Goal: Task Accomplishment & Management: Manage account settings

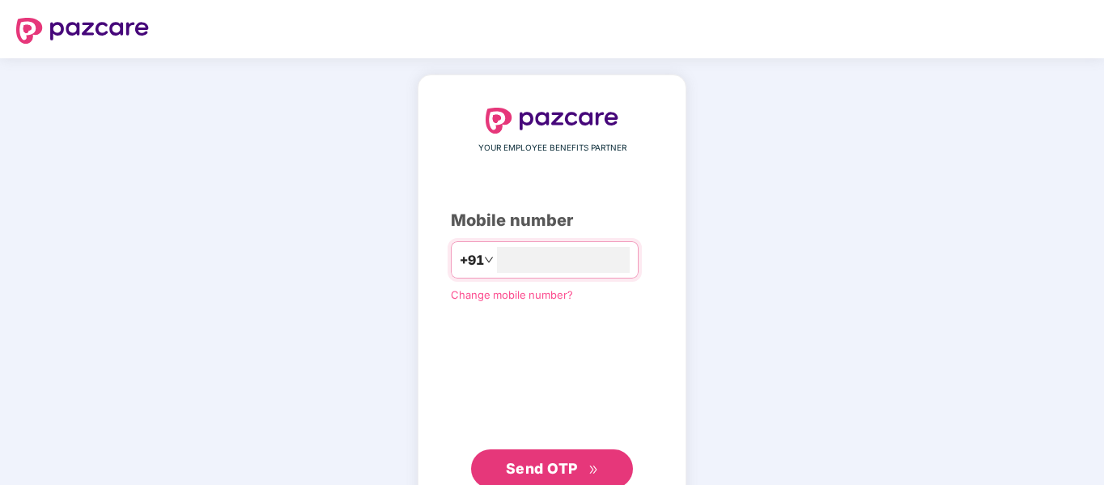
type input "**********"
click at [550, 465] on span "Send OTP" at bounding box center [542, 466] width 72 height 17
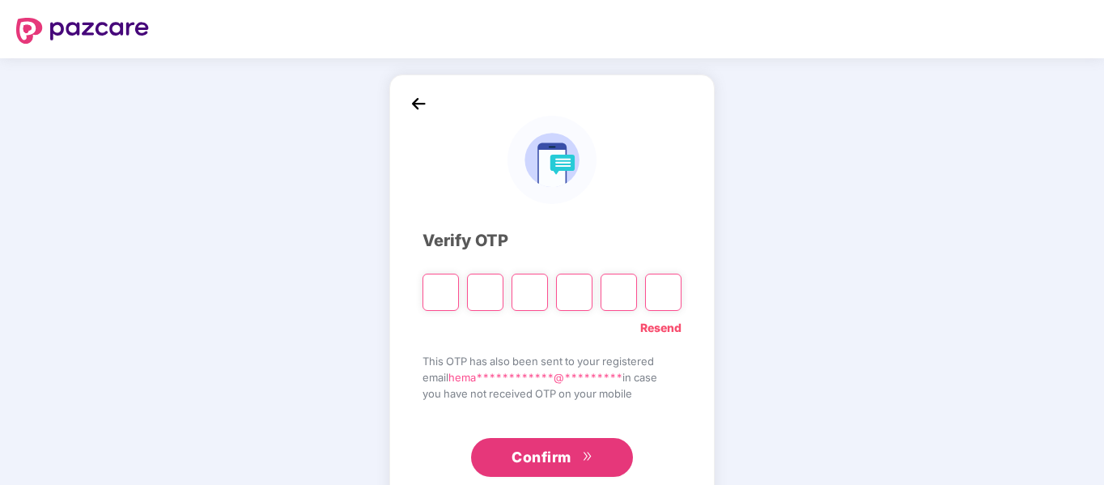
type input "*"
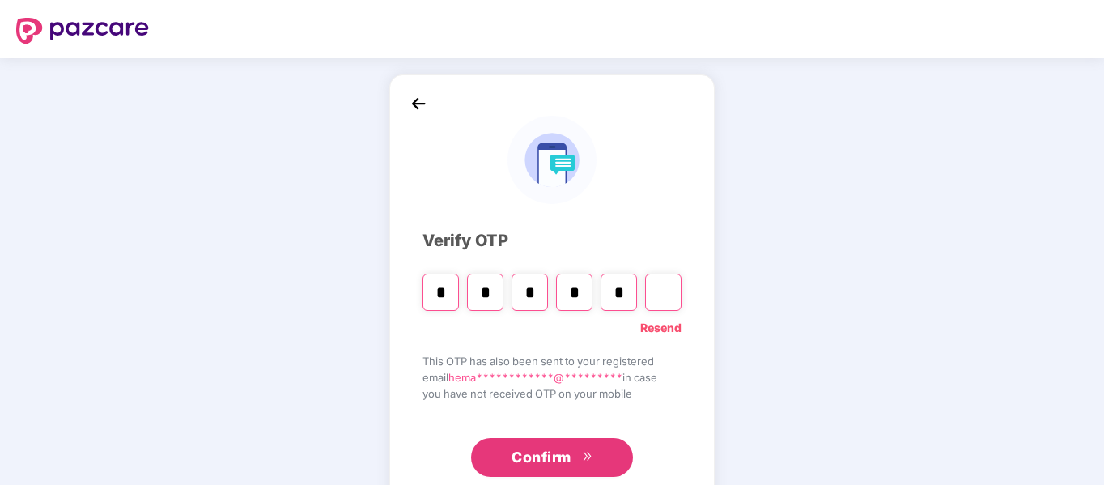
type input "*"
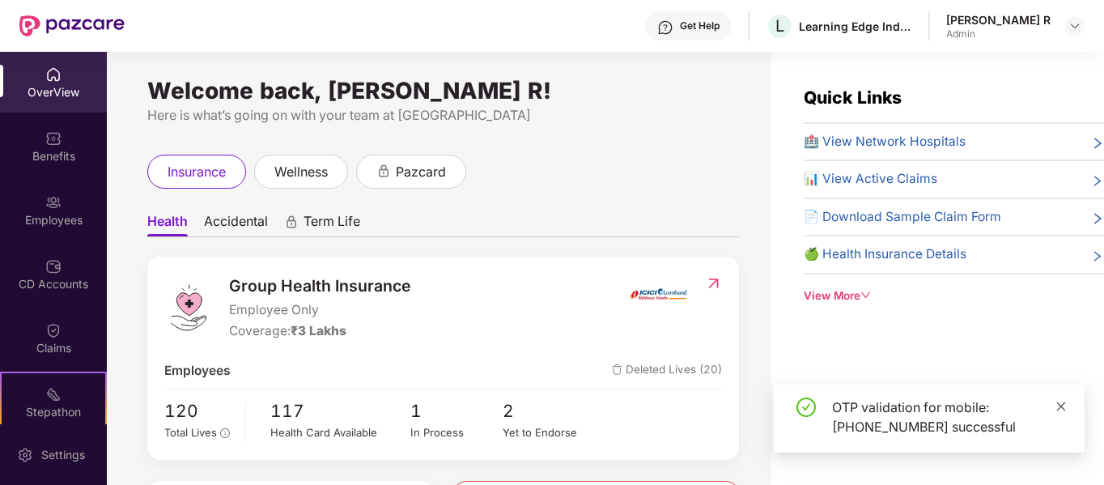
click at [1063, 406] on icon "close" at bounding box center [1061, 406] width 11 height 11
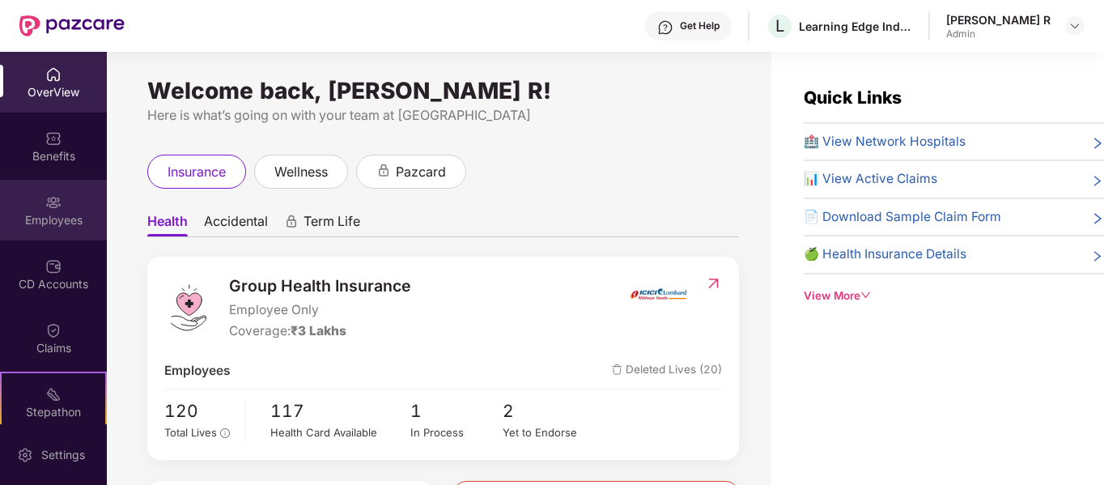
click at [82, 223] on div "Employees" at bounding box center [53, 220] width 107 height 16
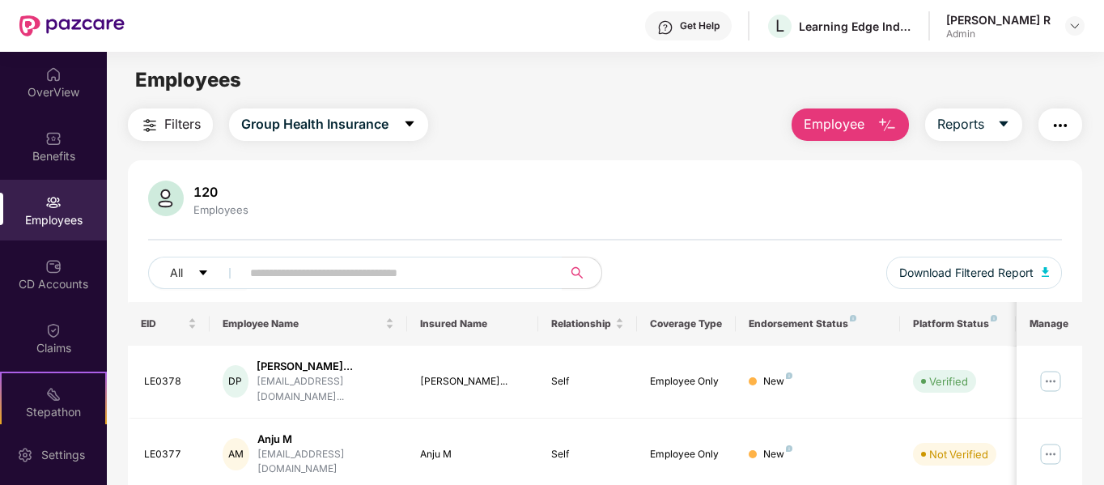
click at [877, 122] on button "Employee" at bounding box center [850, 125] width 117 height 32
click at [736, 119] on div "Filters Group Health Insurance Employee Reports" at bounding box center [605, 125] width 955 height 32
click at [1054, 371] on img at bounding box center [1051, 381] width 26 height 26
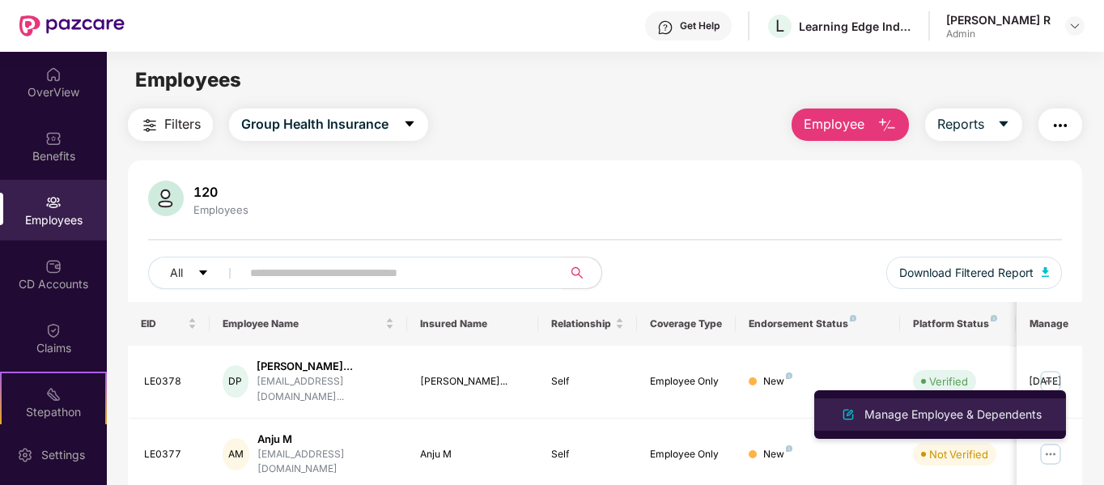
click at [971, 425] on li "Manage Employee & Dependents" at bounding box center [941, 414] width 252 height 32
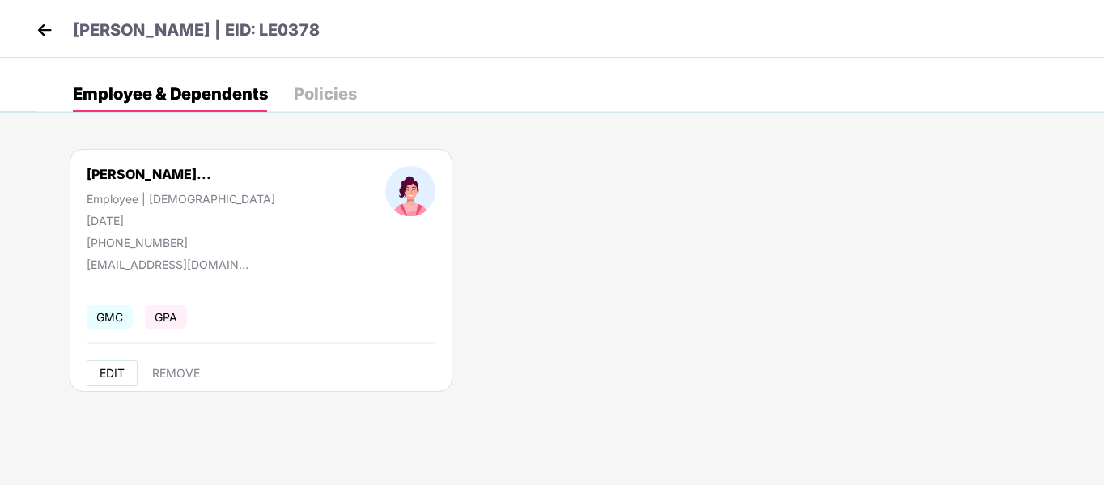
click at [108, 368] on span "EDIT" at bounding box center [112, 373] width 25 height 13
select select "******"
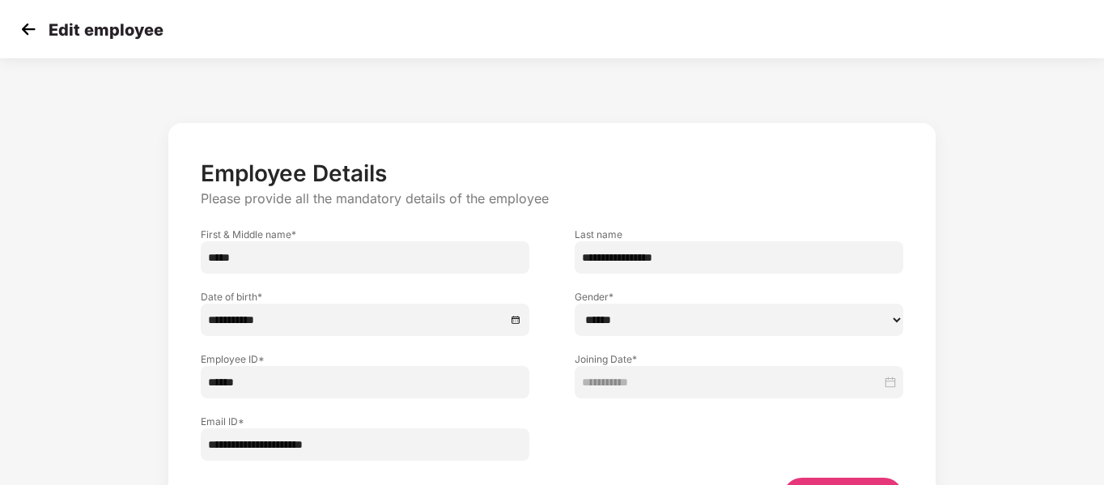
click at [25, 23] on img at bounding box center [28, 29] width 24 height 24
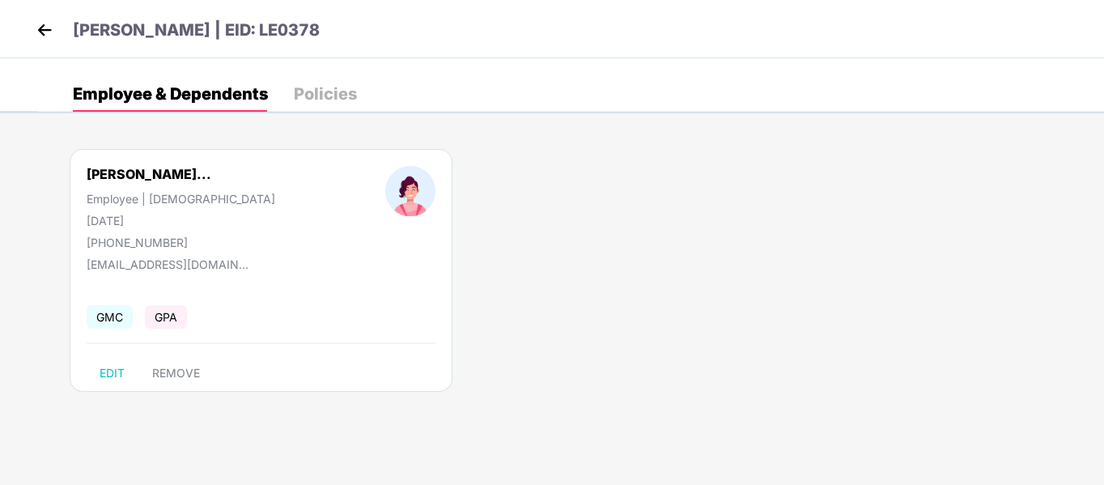
click at [313, 86] on div "Policies" at bounding box center [325, 94] width 63 height 16
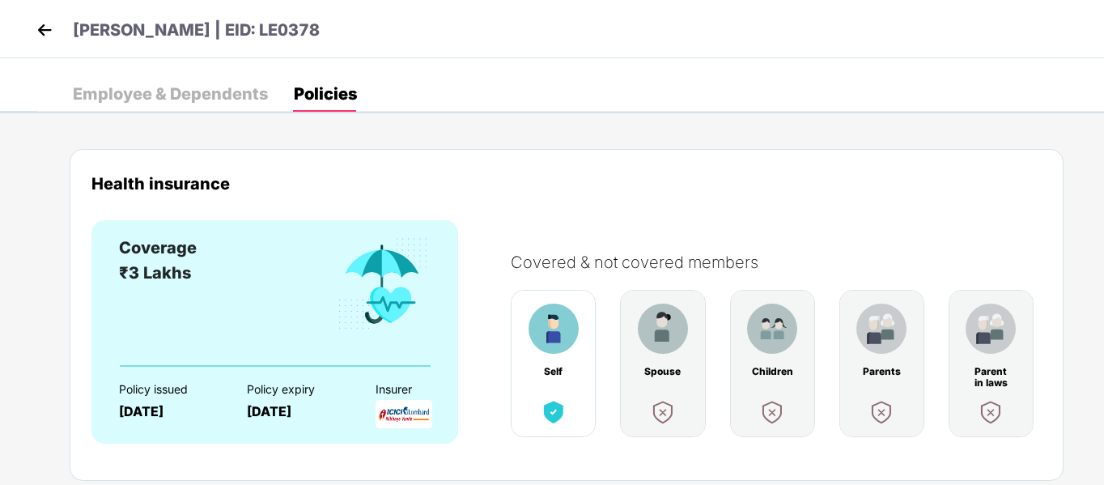
click at [69, 39] on header "[PERSON_NAME] | EID: LE0378" at bounding box center [175, 32] width 287 height 29
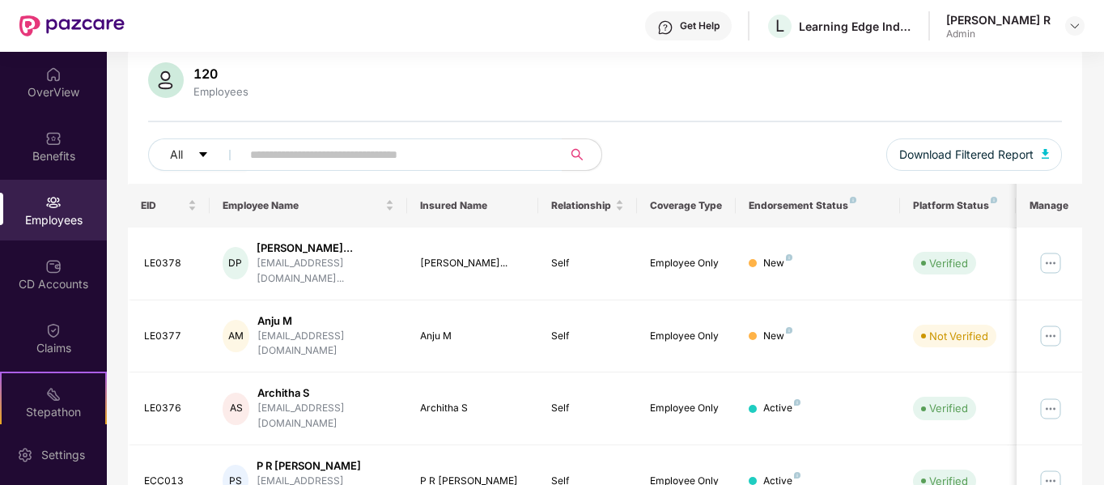
scroll to position [146, 0]
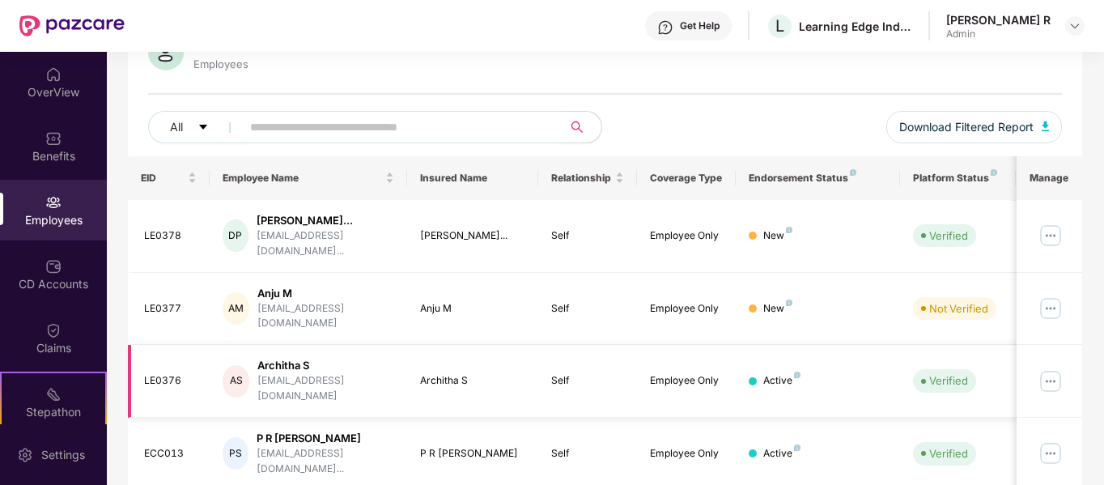
click at [1050, 368] on img at bounding box center [1051, 381] width 26 height 26
click at [1055, 232] on img at bounding box center [1051, 236] width 26 height 26
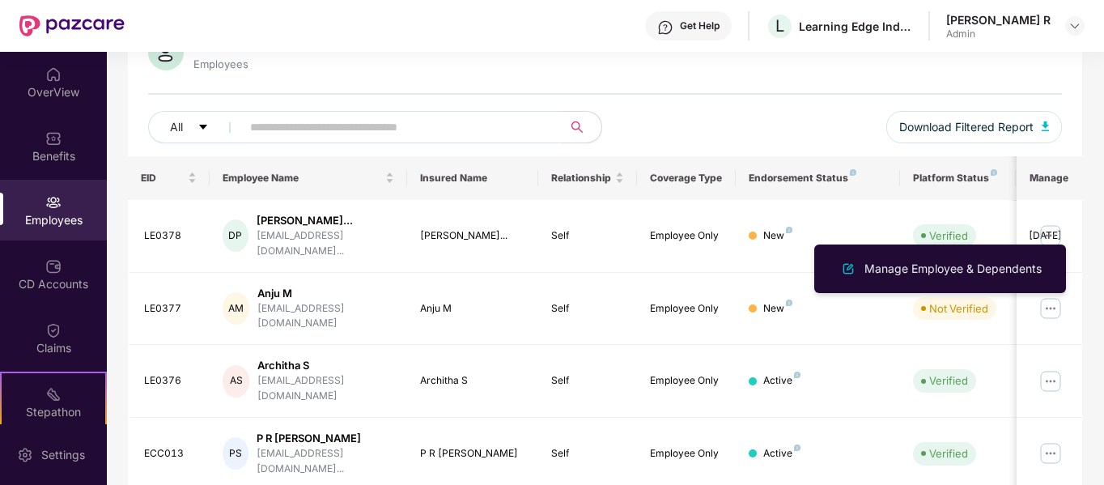
click at [1050, 293] on div "Manage Employee & Dependents" at bounding box center [941, 269] width 252 height 49
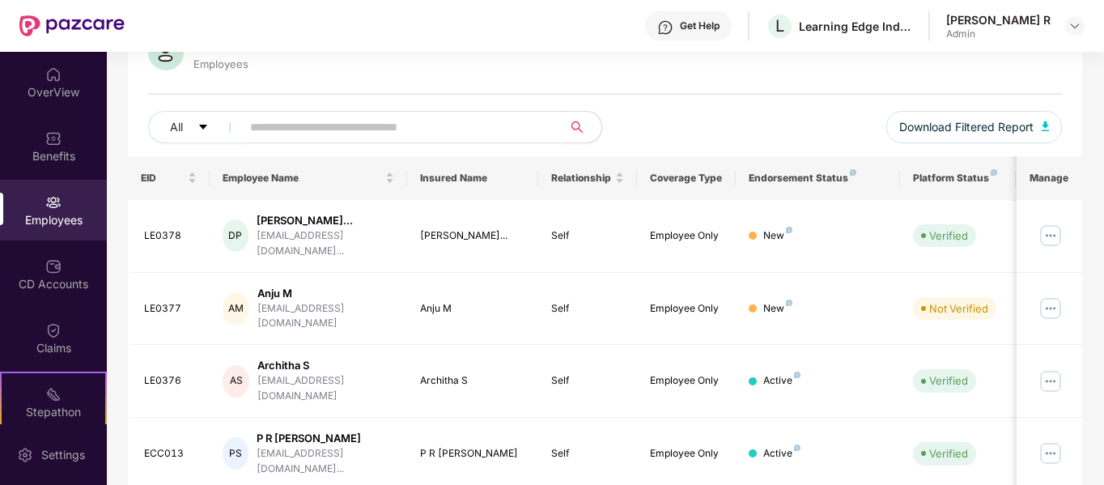
click at [799, 130] on div "All Download Filtered Report" at bounding box center [605, 133] width 915 height 45
click at [1054, 296] on img at bounding box center [1051, 309] width 26 height 26
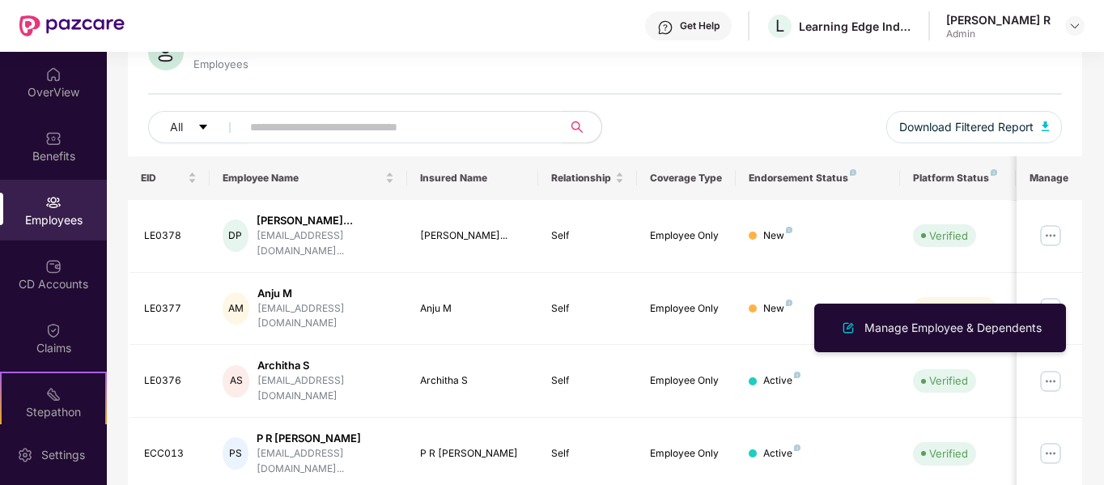
click at [755, 77] on div "120 Employees All Download Filtered Report" at bounding box center [605, 95] width 955 height 121
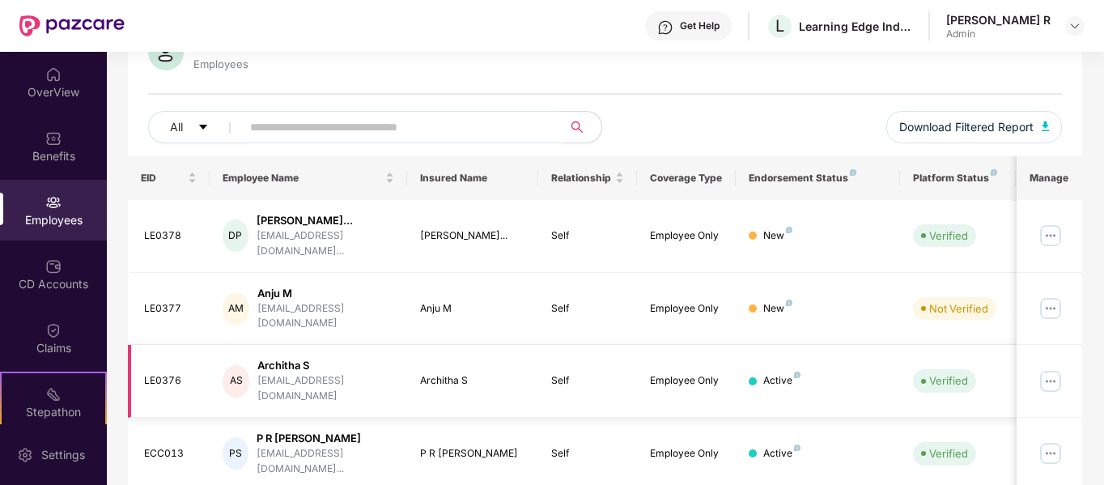
click at [1053, 368] on img at bounding box center [1051, 381] width 26 height 26
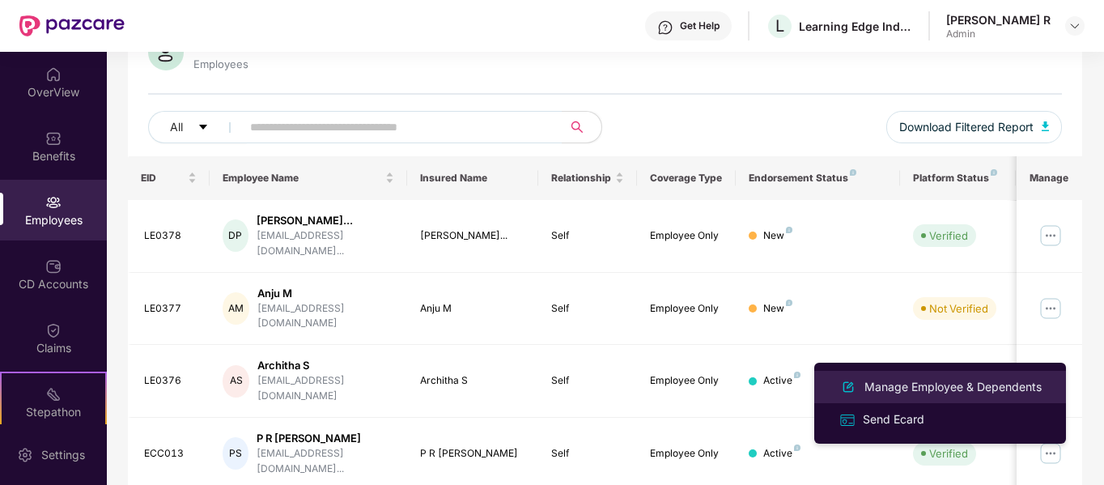
click at [955, 389] on div "Manage Employee & Dependents" at bounding box center [954, 387] width 184 height 18
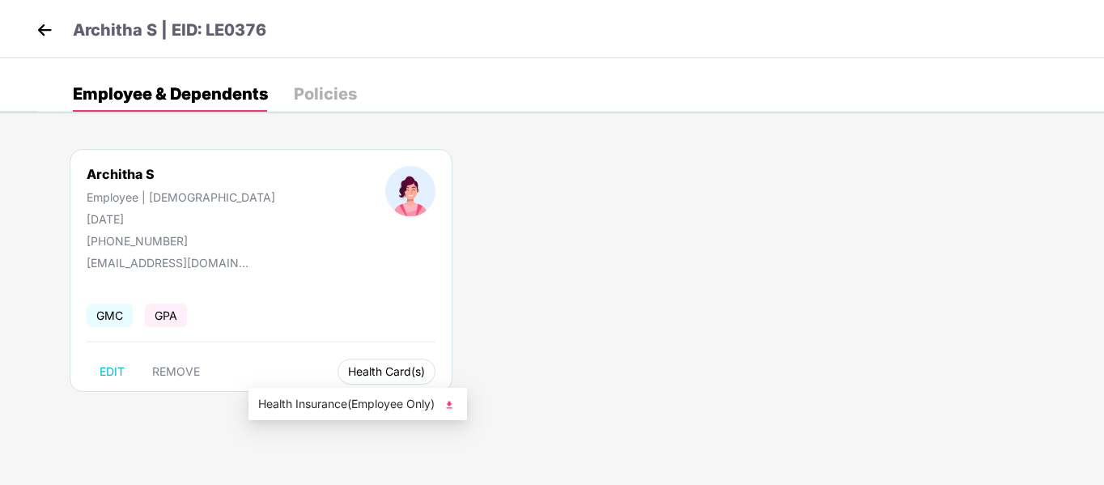
click at [348, 368] on span "Health Card(s)" at bounding box center [386, 372] width 77 height 8
click at [453, 404] on img at bounding box center [449, 405] width 16 height 16
